Goal: Transaction & Acquisition: Subscribe to service/newsletter

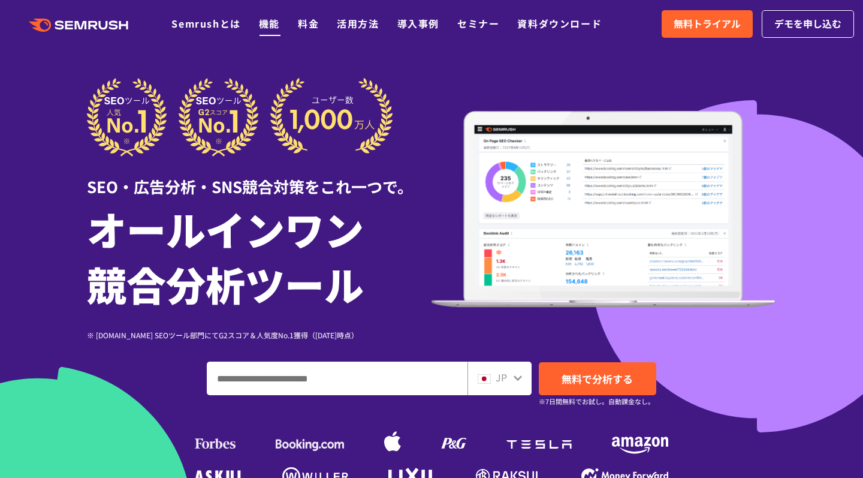
click at [265, 26] on link "機能" at bounding box center [269, 23] width 21 height 14
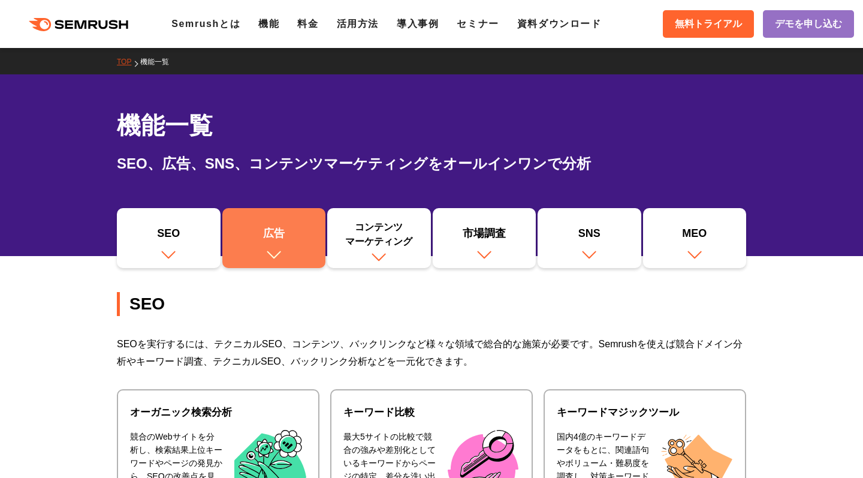
click at [268, 233] on div "広告" at bounding box center [274, 236] width 92 height 20
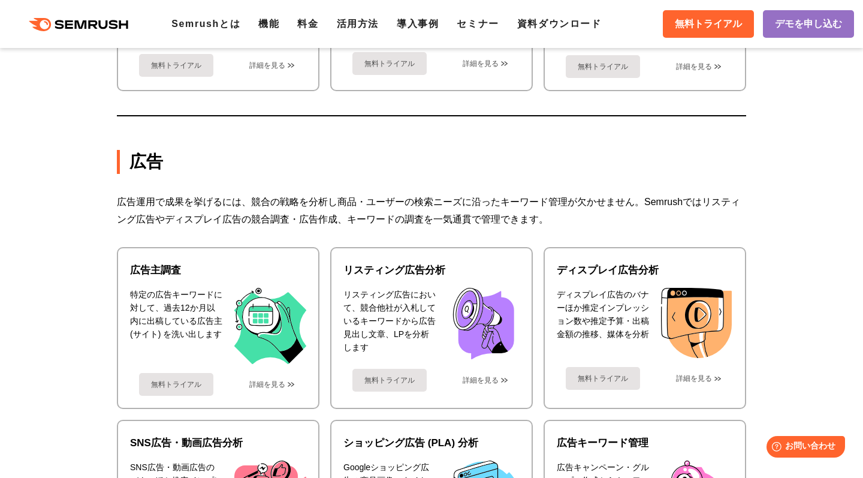
scroll to position [989, 0]
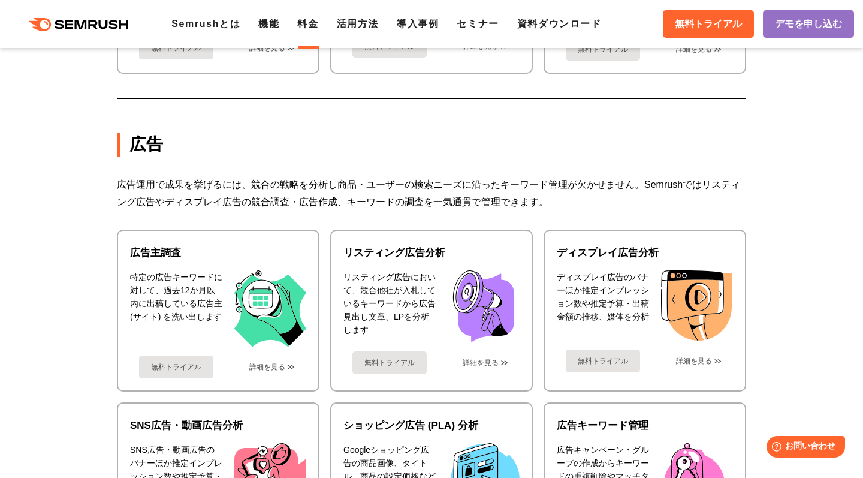
click at [318, 22] on link "料金" at bounding box center [307, 24] width 21 height 10
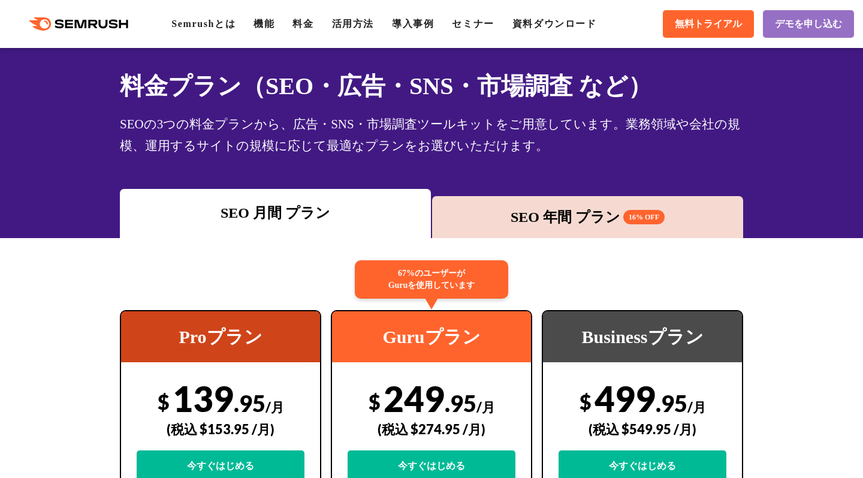
scroll to position [144, 0]
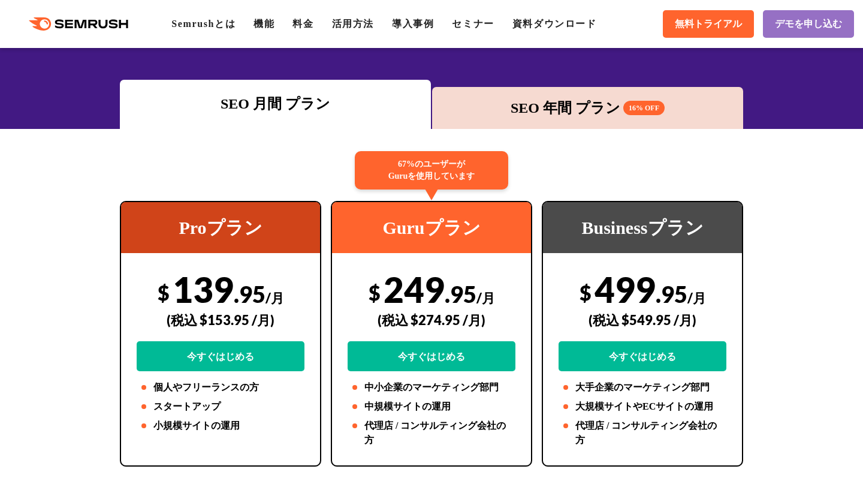
click at [549, 107] on div "SEO 年間 プラン 16% OFF" at bounding box center [587, 108] width 299 height 22
click at [518, 102] on div "SEO 年間 プラン 16% OFF" at bounding box center [587, 108] width 299 height 22
click at [312, 105] on div "SEO 月間 プラン" at bounding box center [275, 104] width 299 height 22
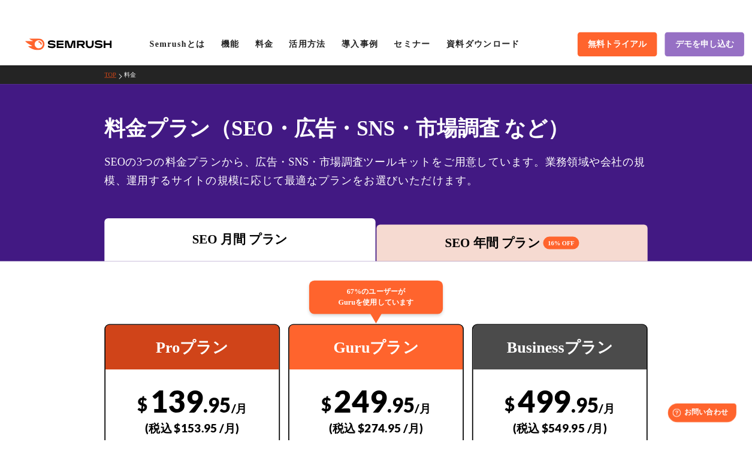
scroll to position [0, 0]
